Goal: Transaction & Acquisition: Book appointment/travel/reservation

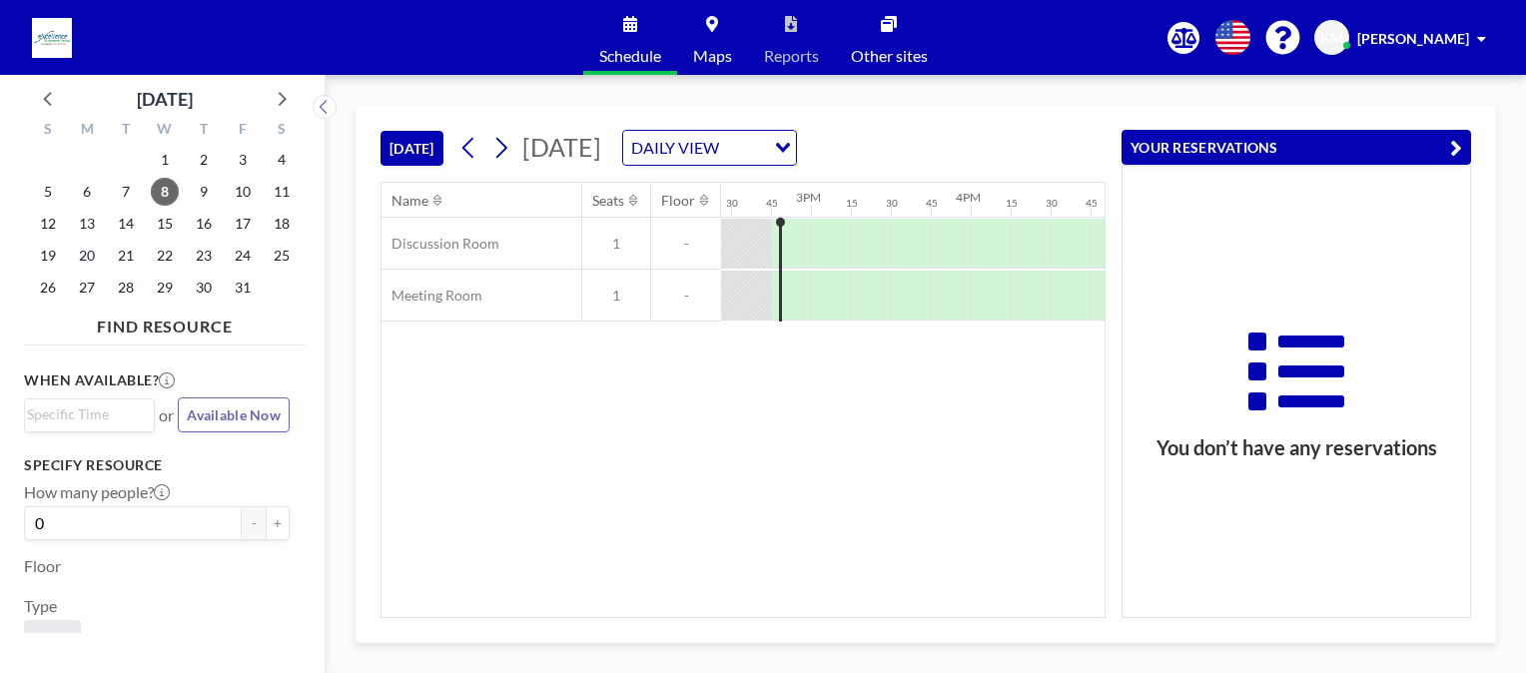
scroll to position [0, 2317]
click at [1458, 147] on icon "button" at bounding box center [1456, 148] width 12 height 24
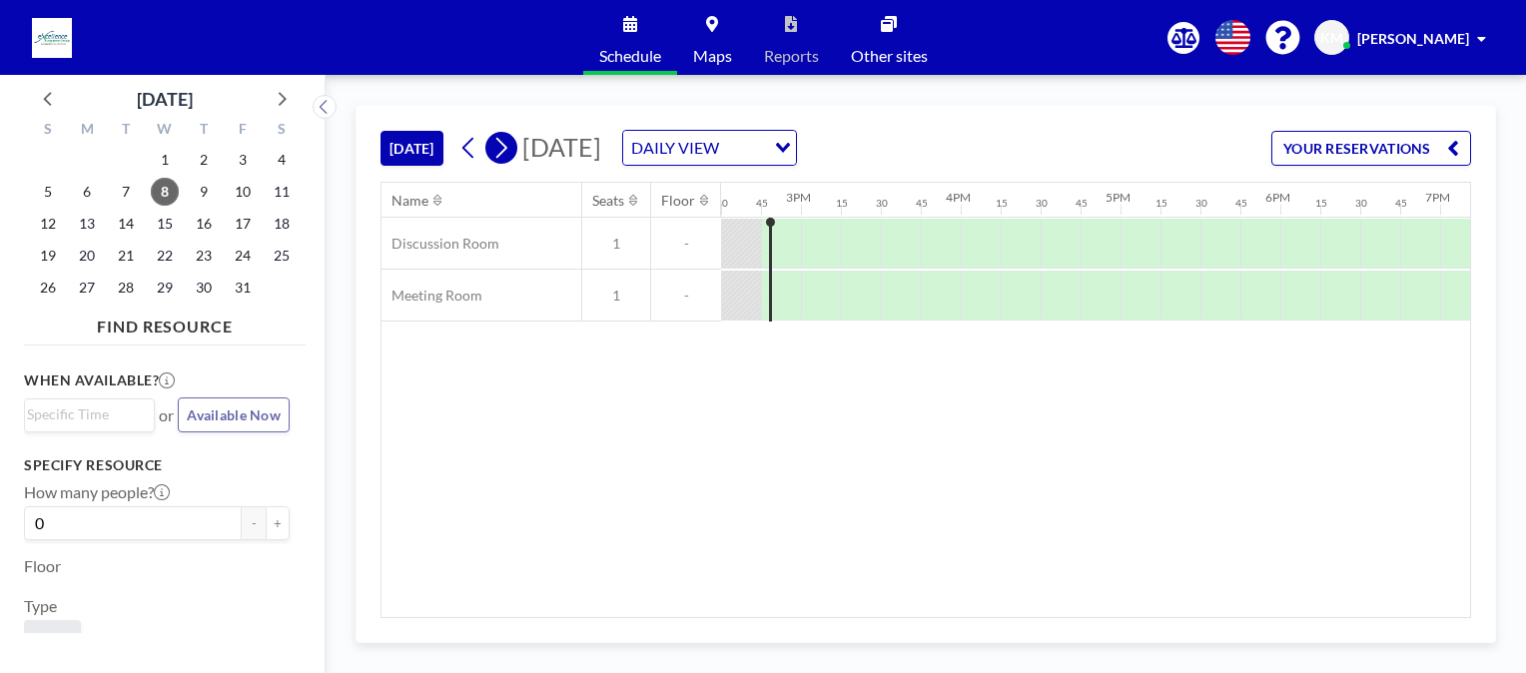
click at [501, 158] on icon at bounding box center [500, 148] width 19 height 30
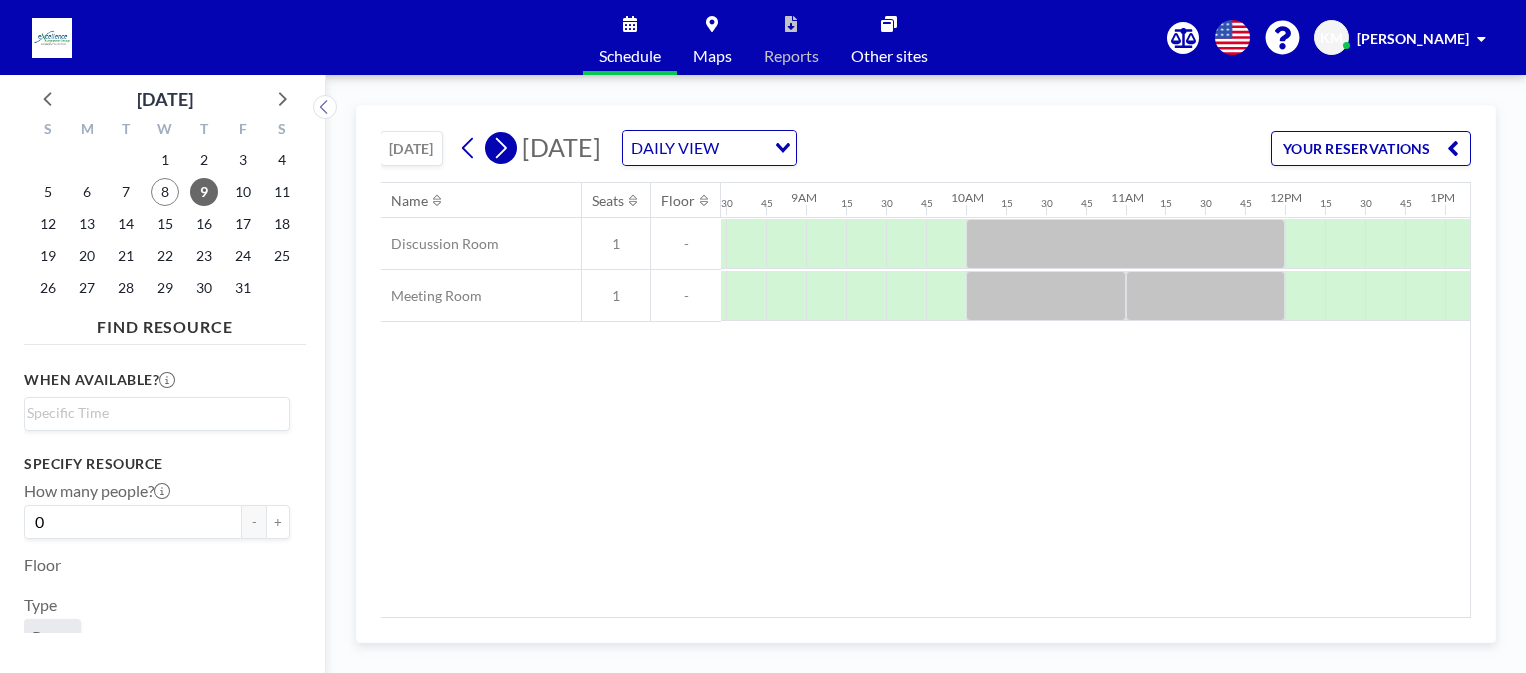
scroll to position [0, 1358]
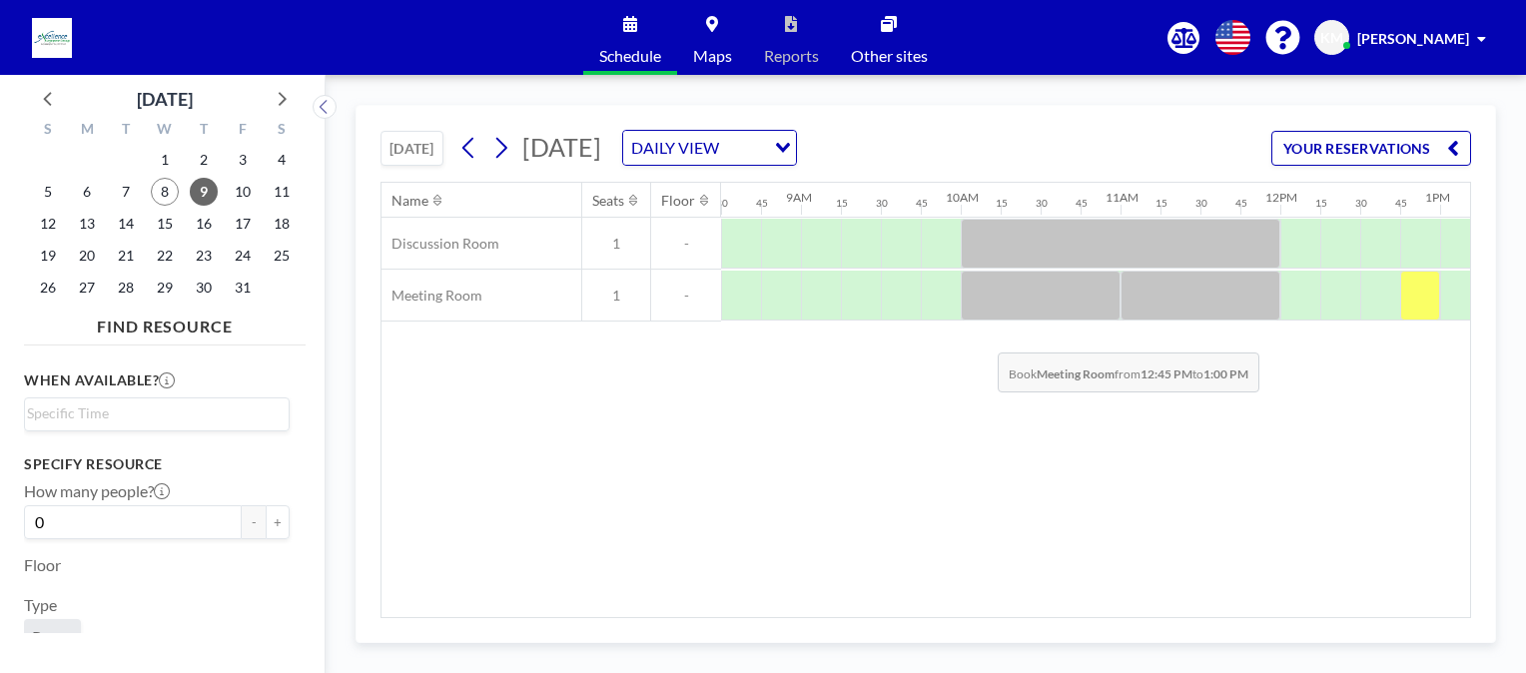
drag, startPoint x: 1399, startPoint y: 283, endPoint x: 982, endPoint y: 337, distance: 421.0
click at [982, 337] on div "Name Seats Floor 12AM 15 30 45 1AM 15 30 45 2AM 15 30 45 3AM 15 30 45 4AM 15 30…" at bounding box center [926, 400] width 1089 height 434
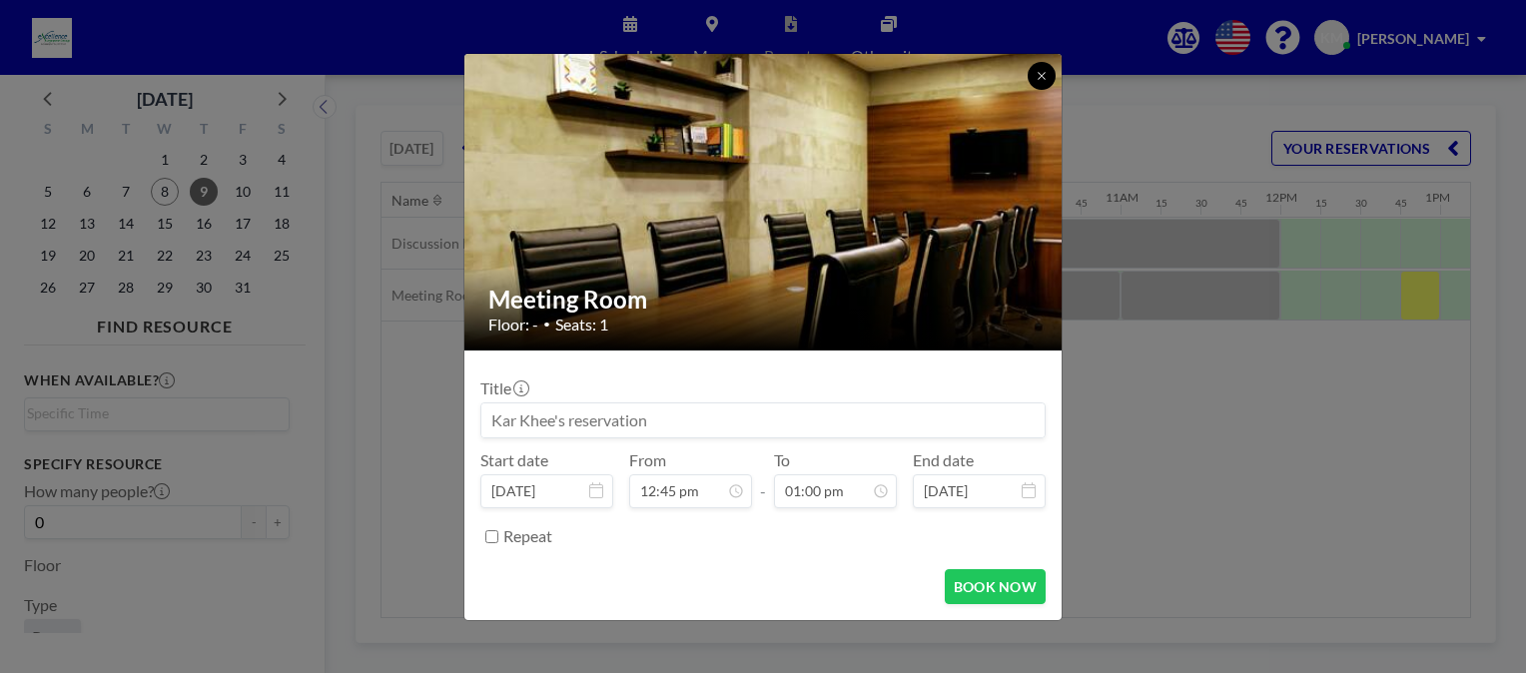
click at [1045, 80] on icon at bounding box center [1042, 76] width 12 height 12
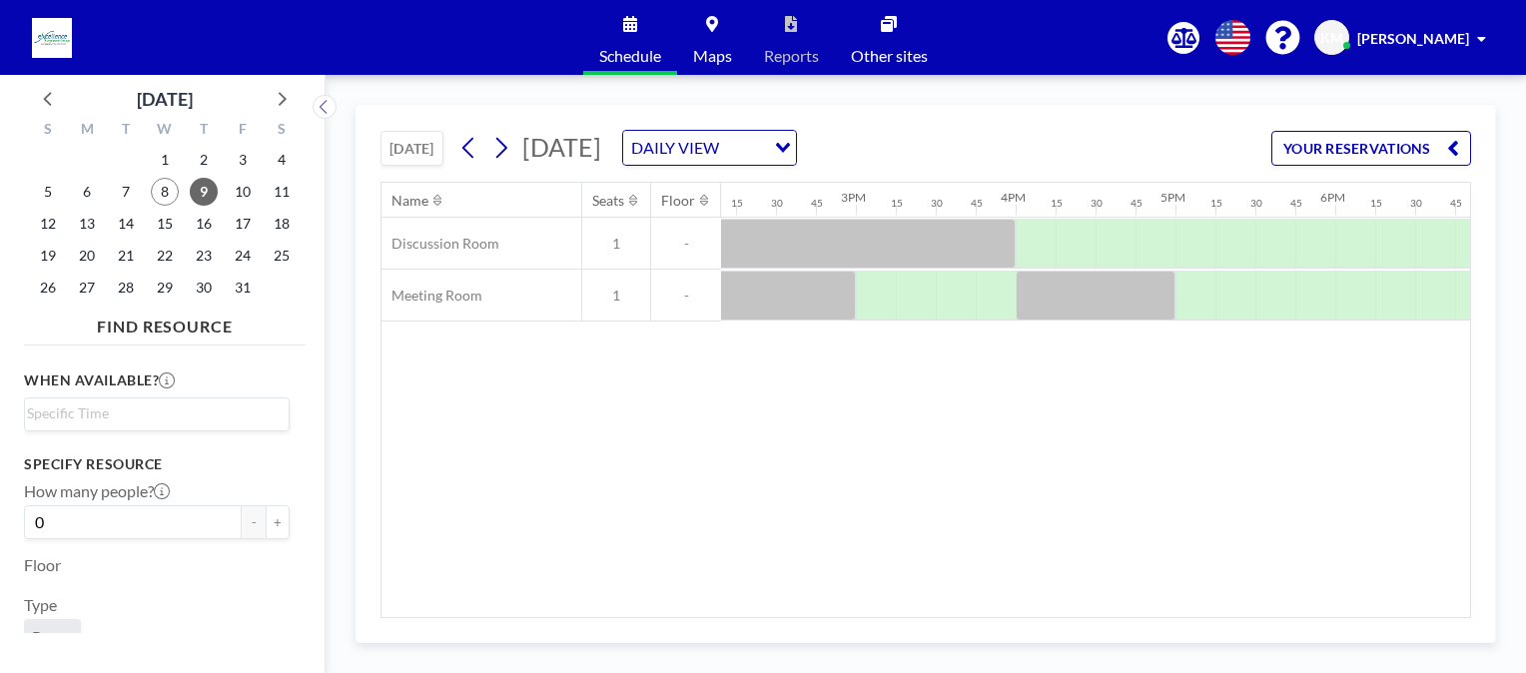
scroll to position [0, 2247]
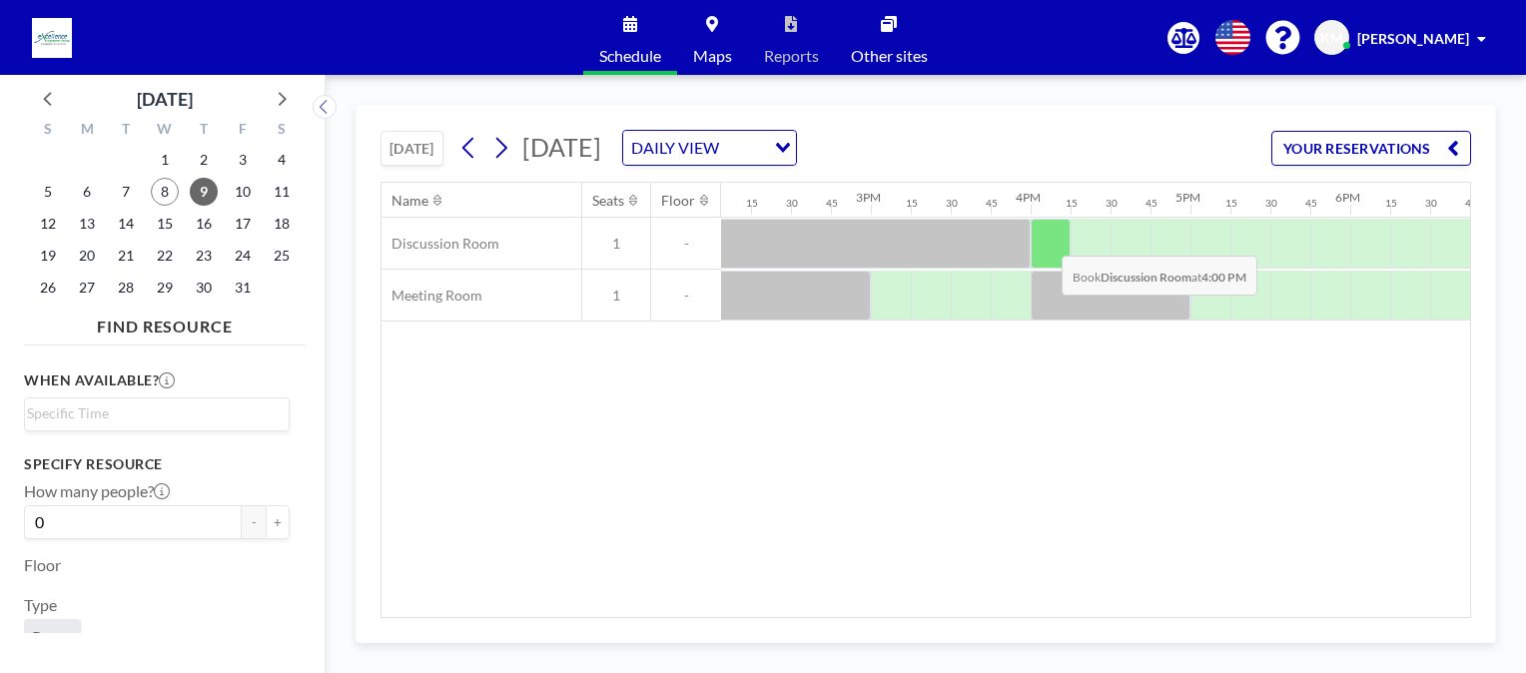
click at [1046, 240] on div at bounding box center [1051, 244] width 40 height 50
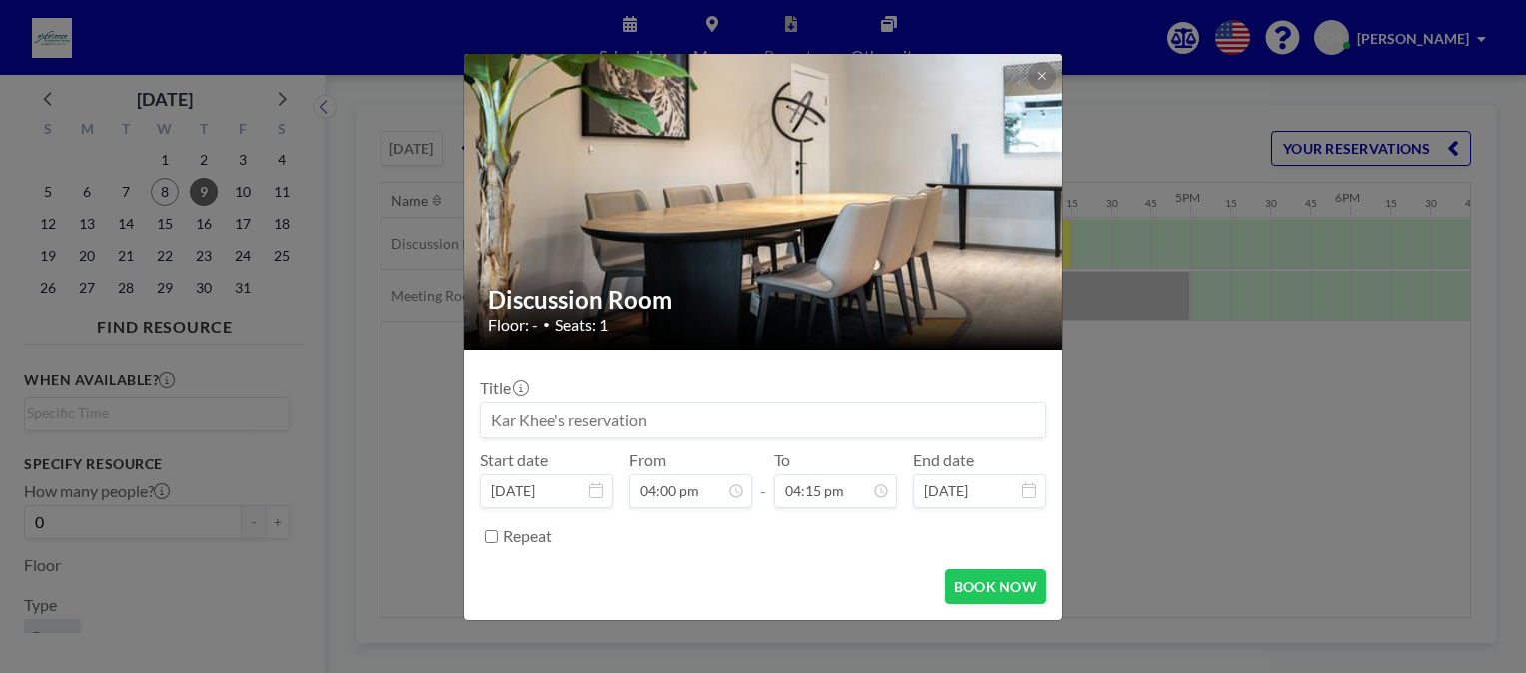
click at [1158, 455] on div "Discussion Room Floor: - • Seats: 1 Title Start date [DATE] From 04:00 pm - To …" at bounding box center [763, 336] width 1526 height 673
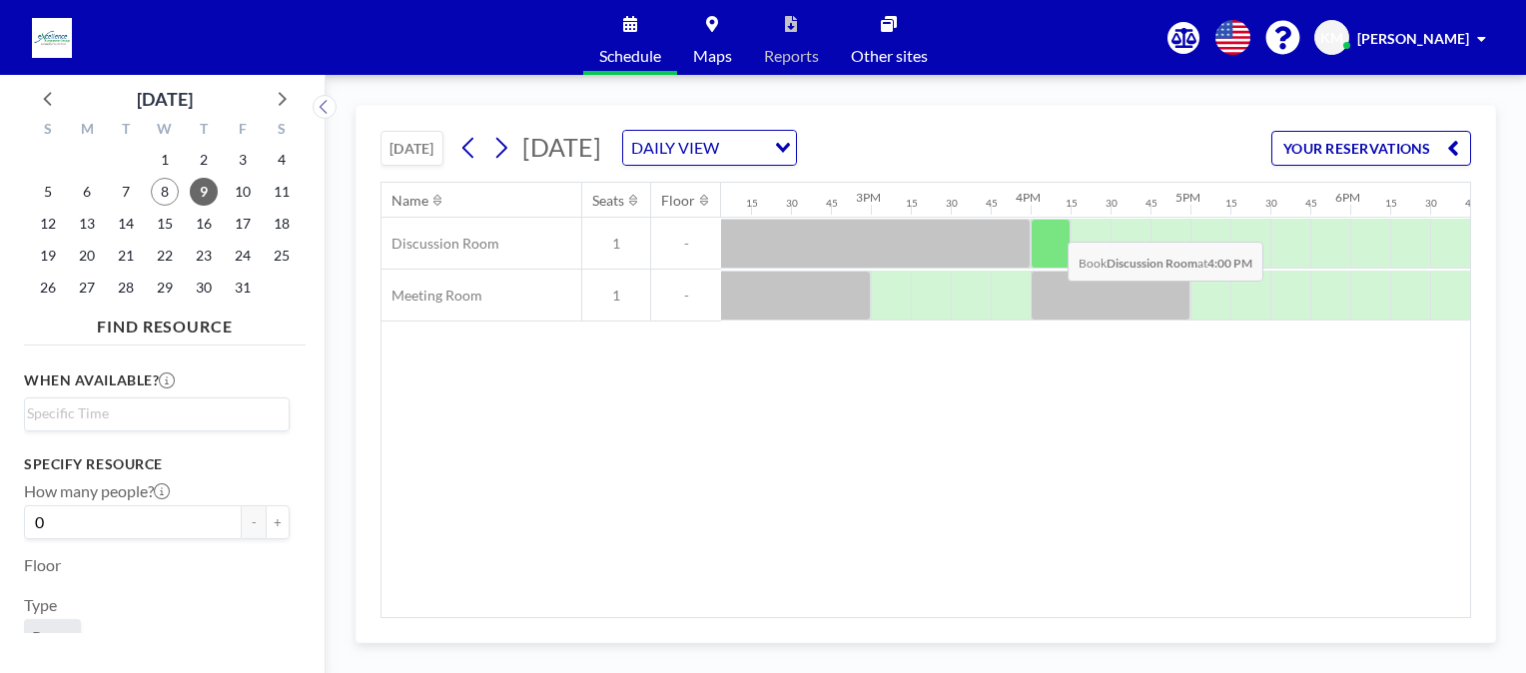
click at [1051, 229] on div at bounding box center [1051, 244] width 40 height 50
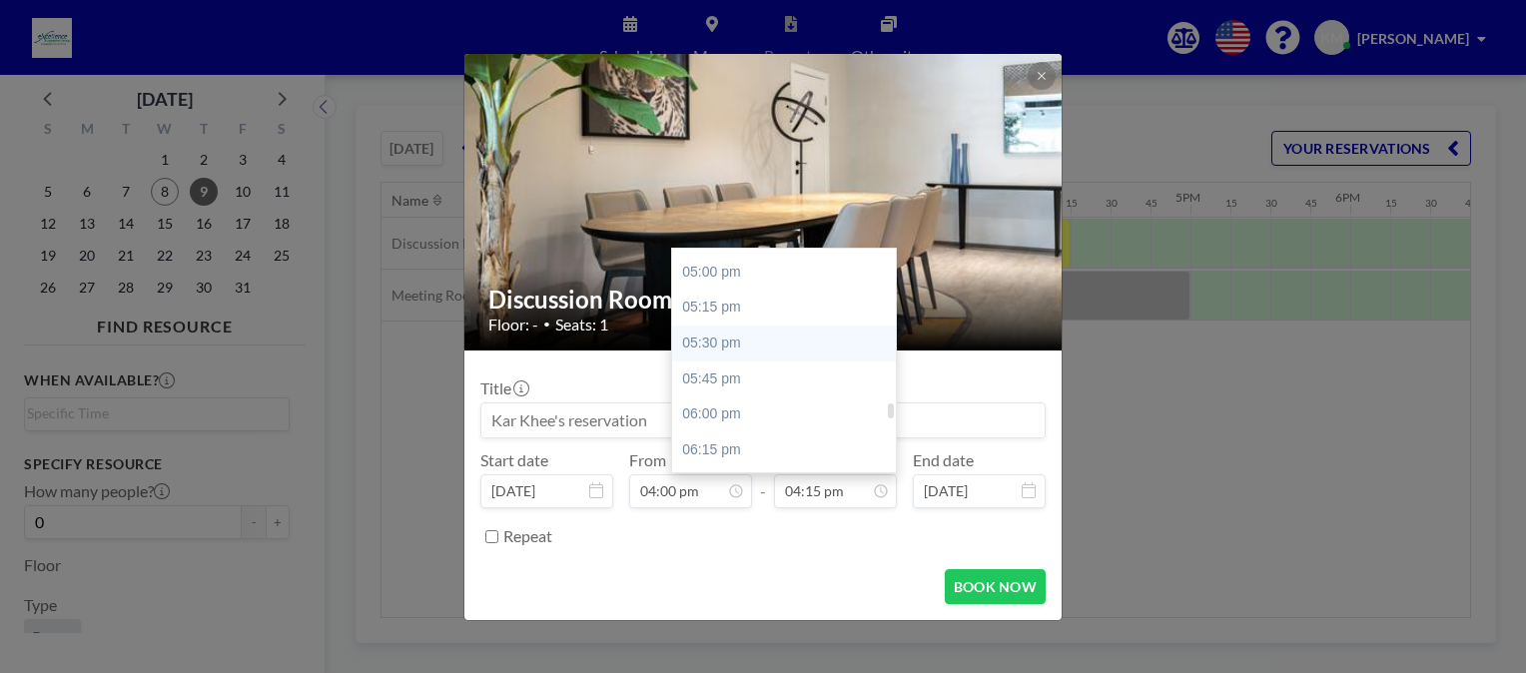
scroll to position [2511, 0]
click at [714, 321] on div "06:00 pm" at bounding box center [789, 315] width 234 height 36
type input "06:00 pm"
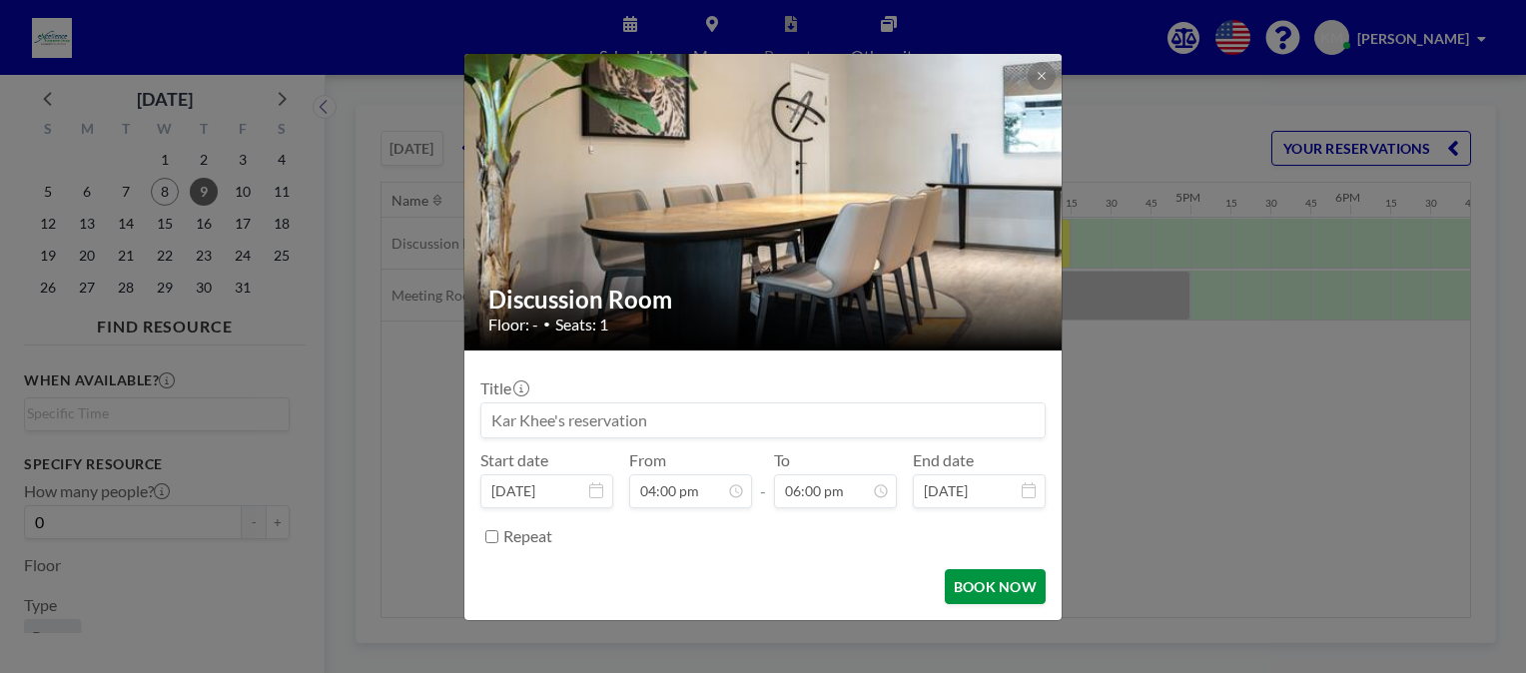
click at [978, 588] on button "BOOK NOW" at bounding box center [995, 586] width 101 height 35
